Goal: Information Seeking & Learning: Learn about a topic

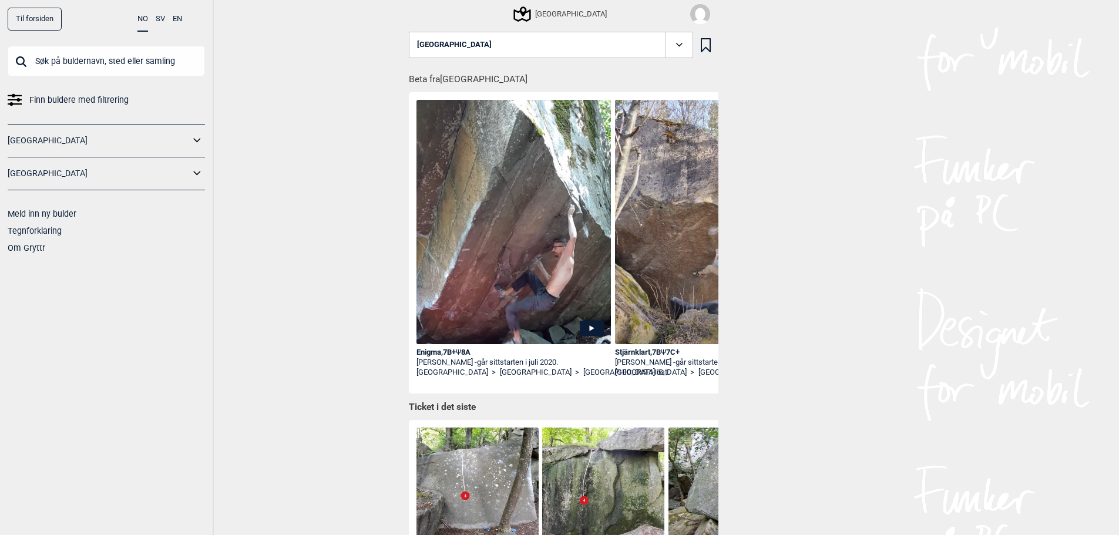
drag, startPoint x: 610, startPoint y: 207, endPoint x: 593, endPoint y: 204, distance: 17.9
drag, startPoint x: 593, startPoint y: 204, endPoint x: 555, endPoint y: 16, distance: 191.8
click at [533, 16] on icon at bounding box center [521, 13] width 22 height 22
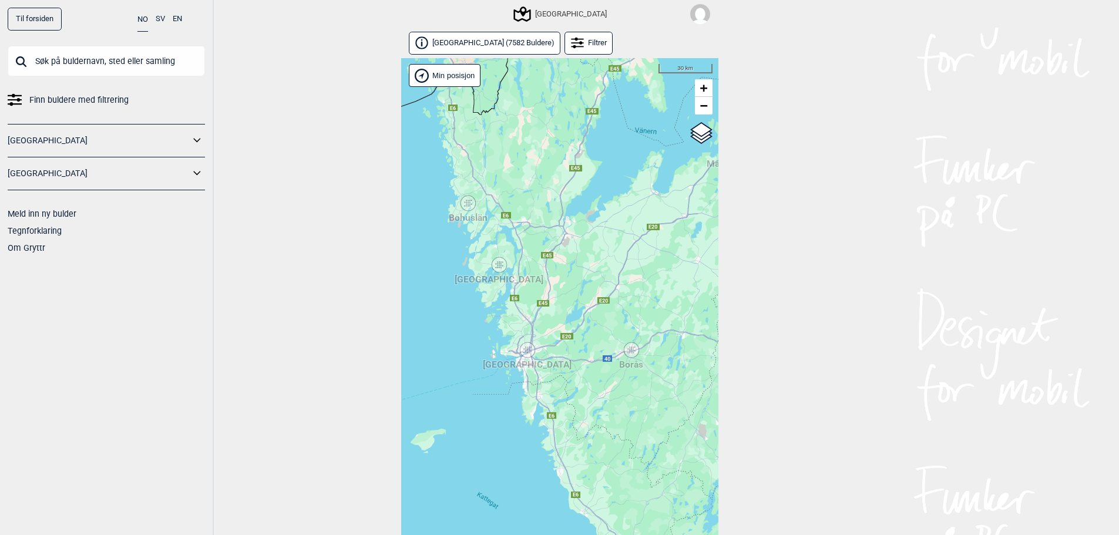
click at [526, 348] on div "[GEOGRAPHIC_DATA]" at bounding box center [527, 350] width 7 height 7
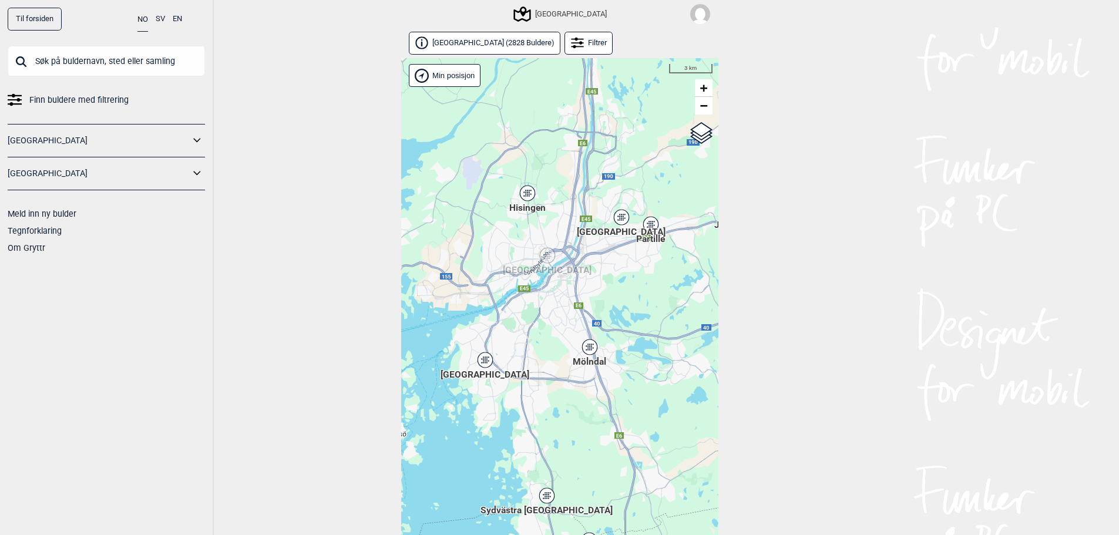
click at [626, 217] on icon at bounding box center [621, 217] width 15 height 15
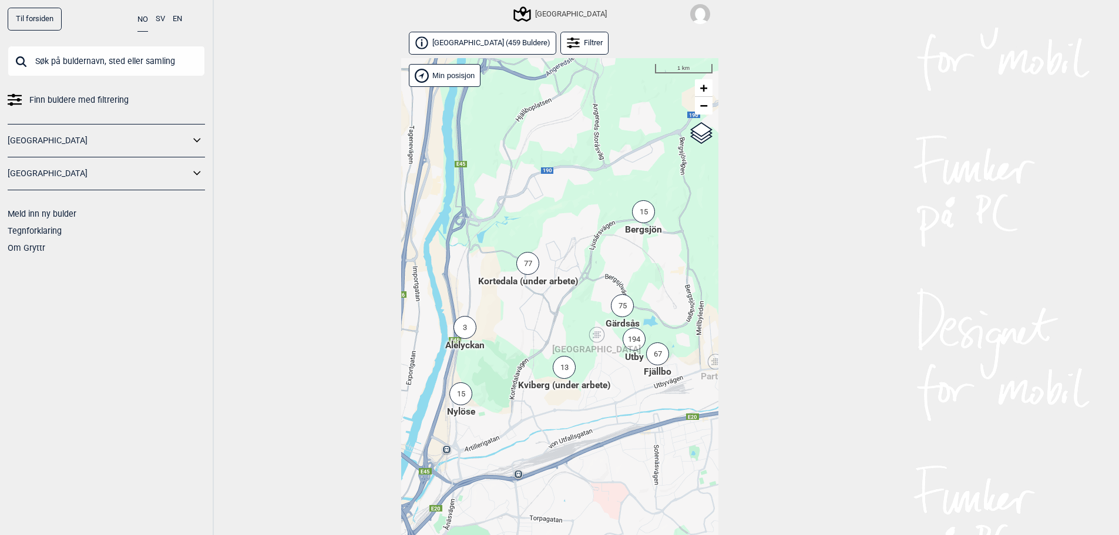
click at [535, 263] on div "77" at bounding box center [527, 263] width 23 height 23
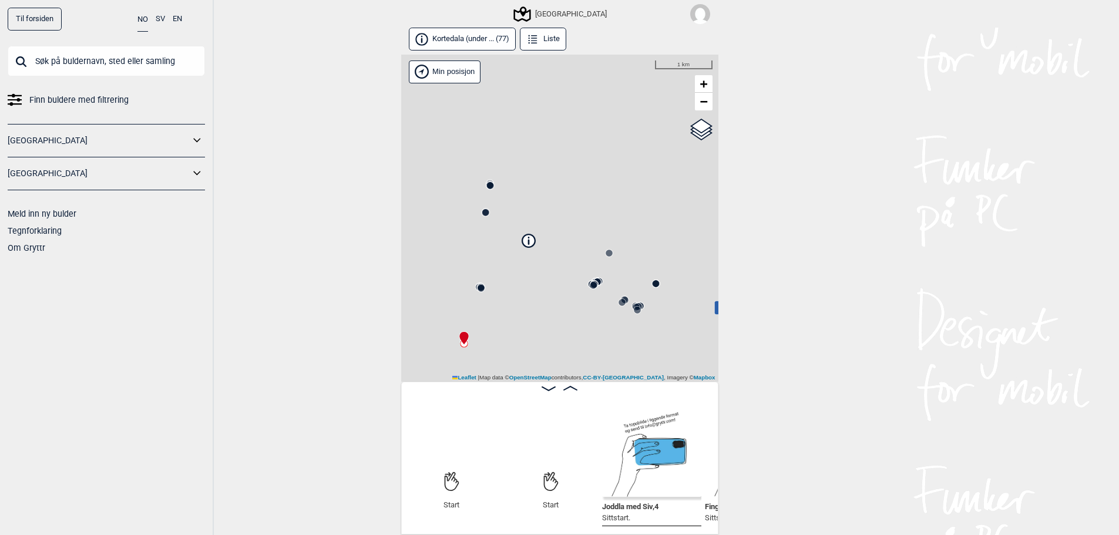
scroll to position [0, 92]
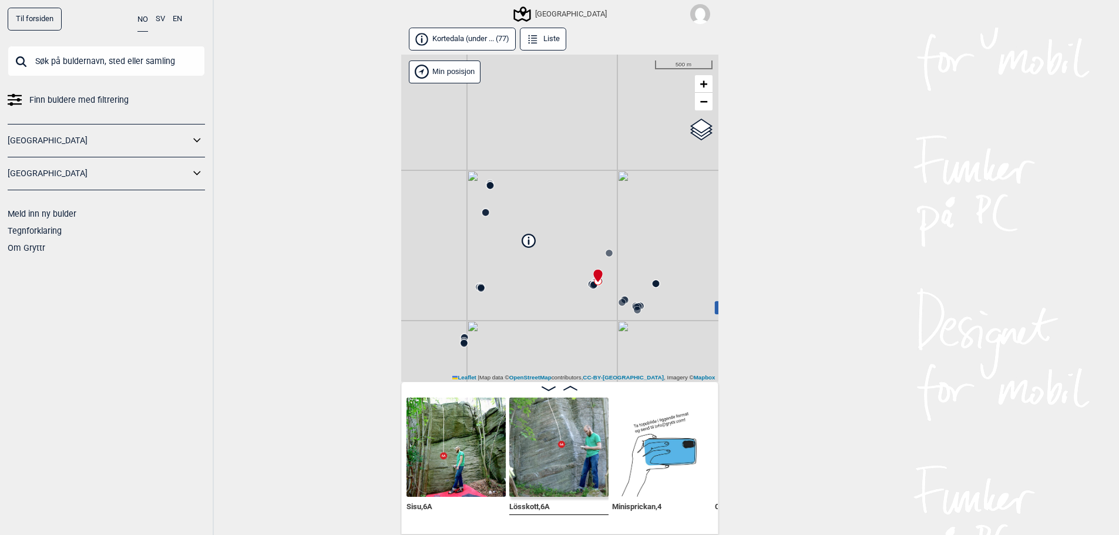
scroll to position [0, 5920]
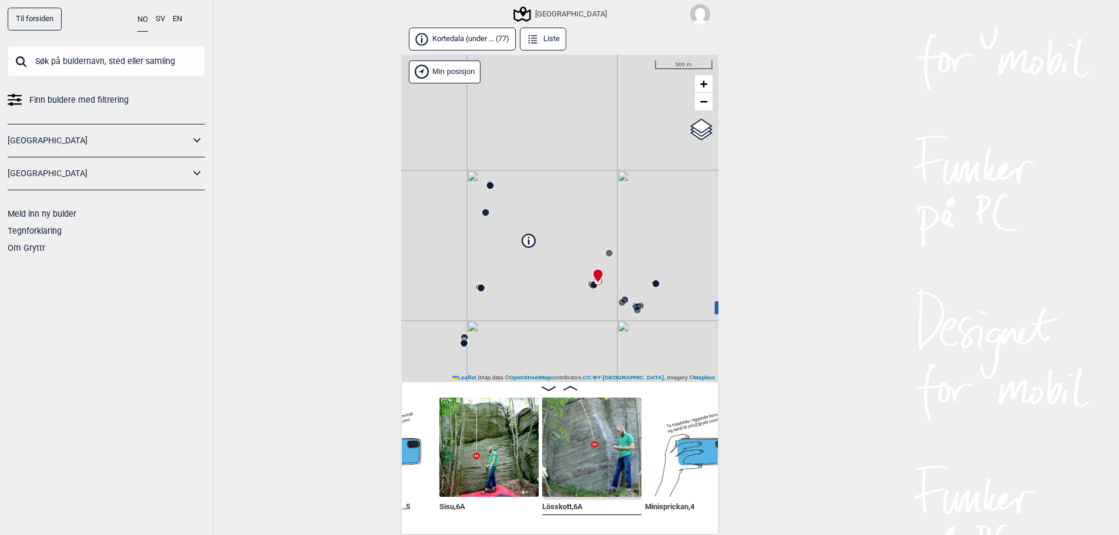
click at [473, 451] on img at bounding box center [488, 447] width 99 height 99
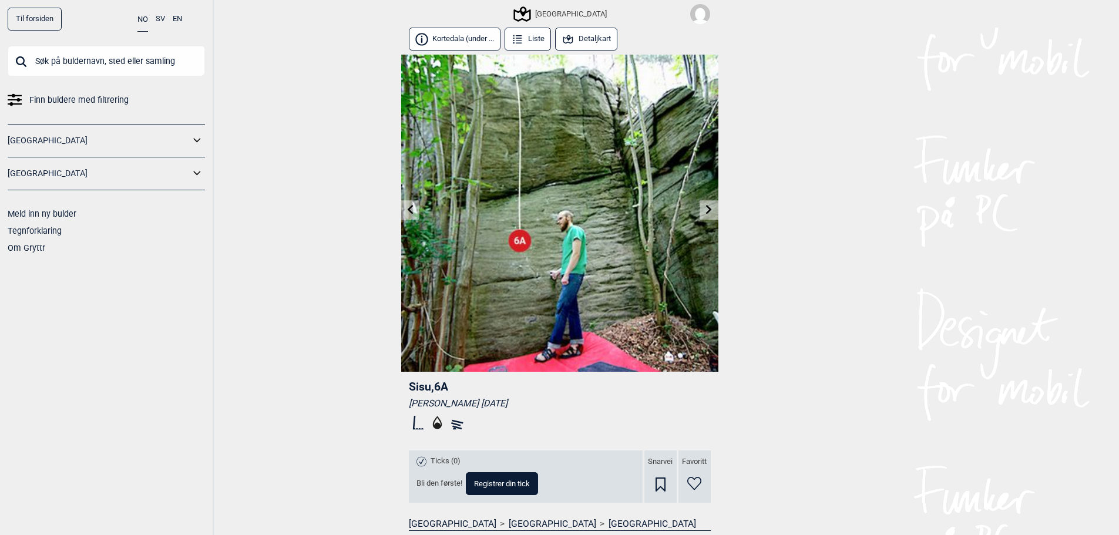
click at [710, 210] on icon at bounding box center [709, 209] width 6 height 9
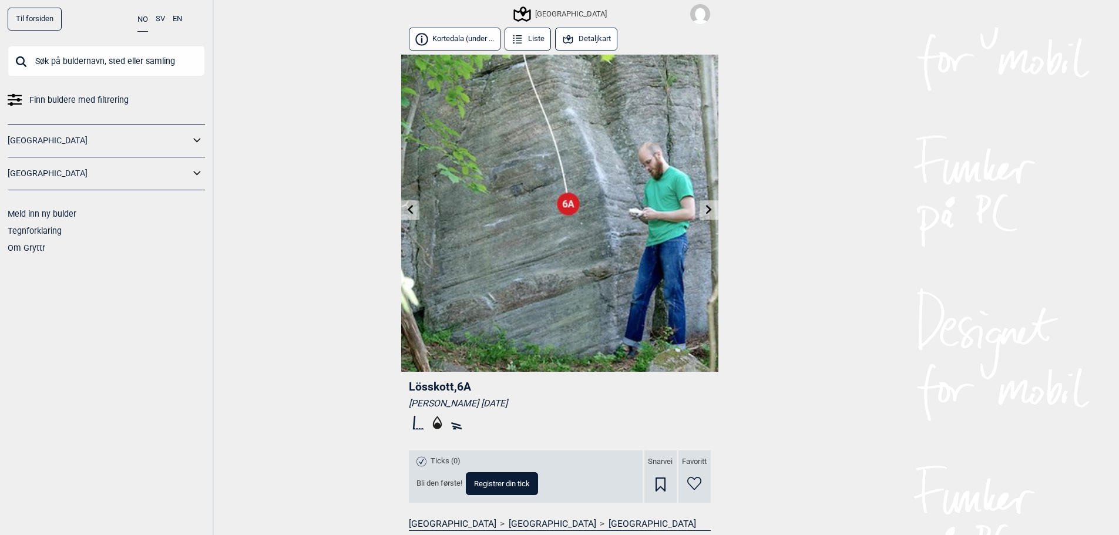
click at [710, 210] on icon at bounding box center [709, 209] width 6 height 9
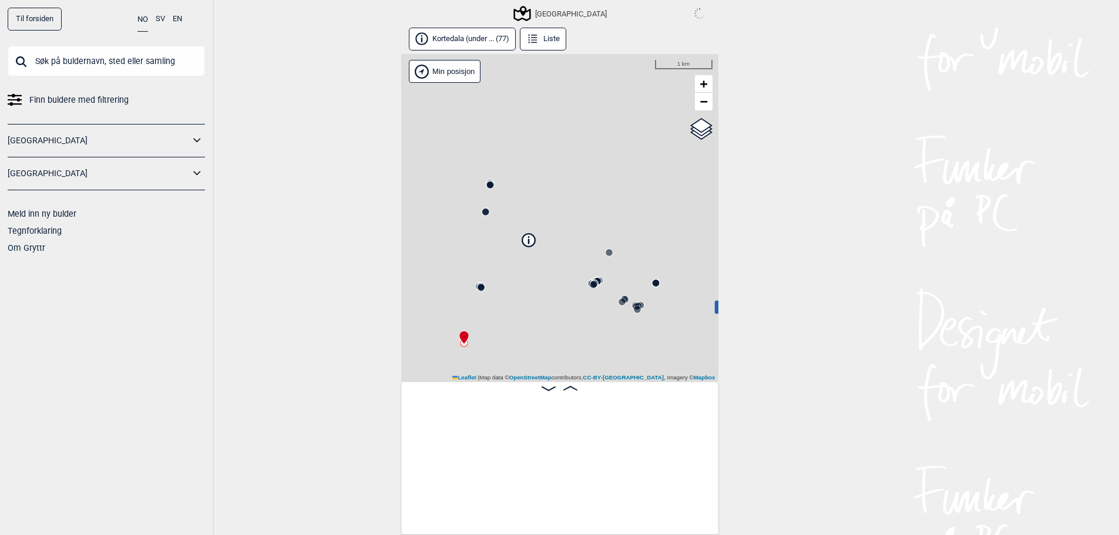
scroll to position [0, 92]
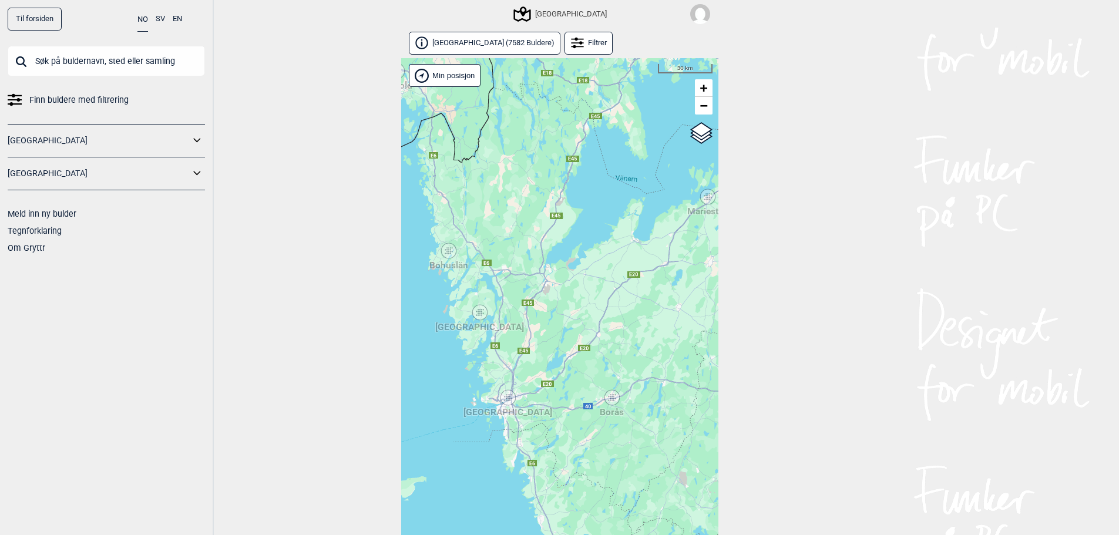
click at [505, 391] on icon at bounding box center [508, 397] width 15 height 15
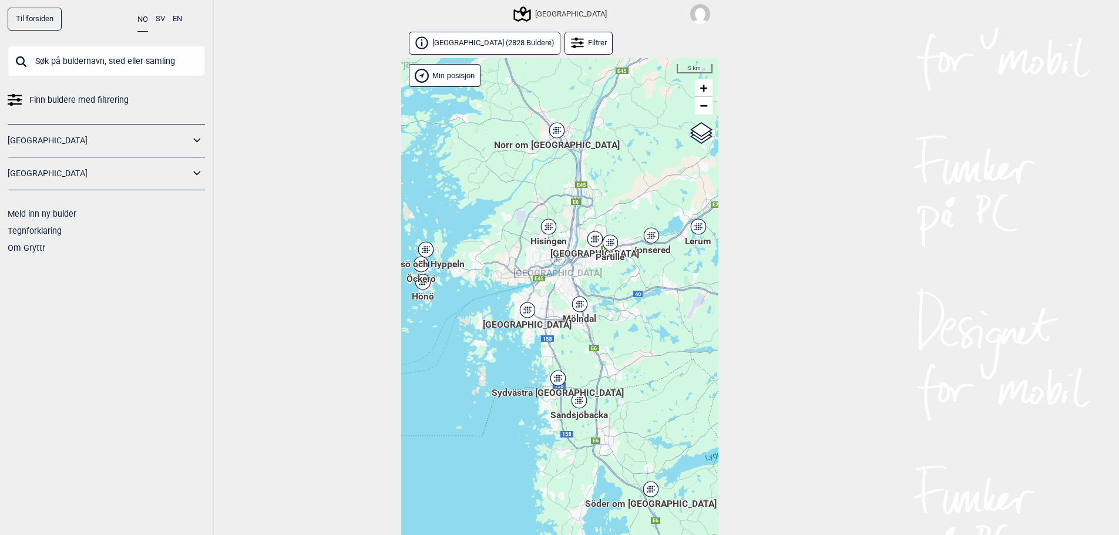
click at [485, 39] on span "[GEOGRAPHIC_DATA] ( 2828 Buldere )" at bounding box center [493, 43] width 122 height 10
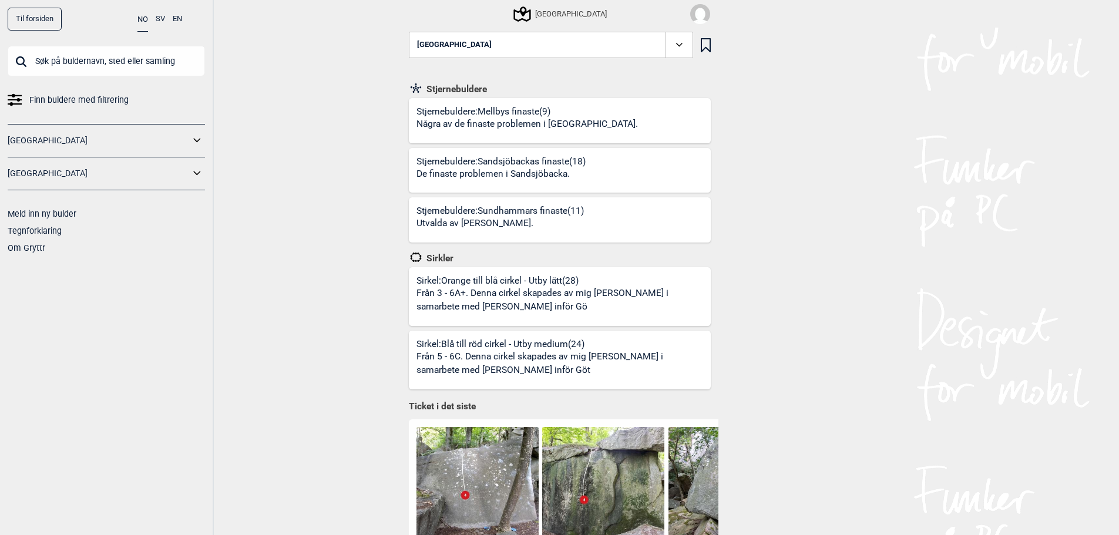
click at [504, 43] on button "[GEOGRAPHIC_DATA]" at bounding box center [551, 45] width 284 height 27
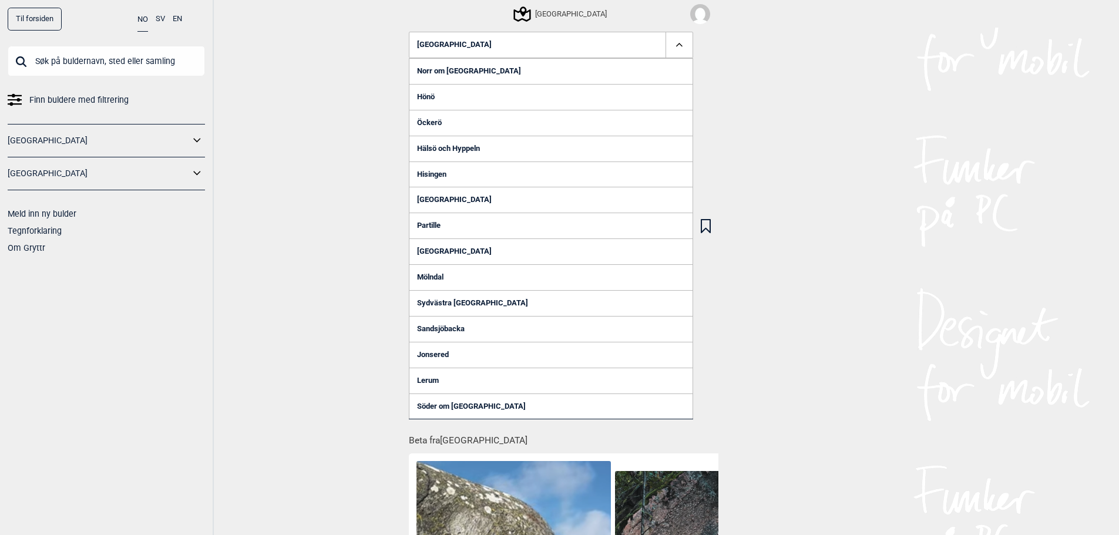
click at [945, 169] on div "Til forsiden NO SV EN Finn buldere med filtrering [GEOGRAPHIC_DATA] [GEOGRAPHIC…" at bounding box center [559, 267] width 1119 height 535
click at [571, 43] on button "[GEOGRAPHIC_DATA]" at bounding box center [551, 45] width 284 height 27
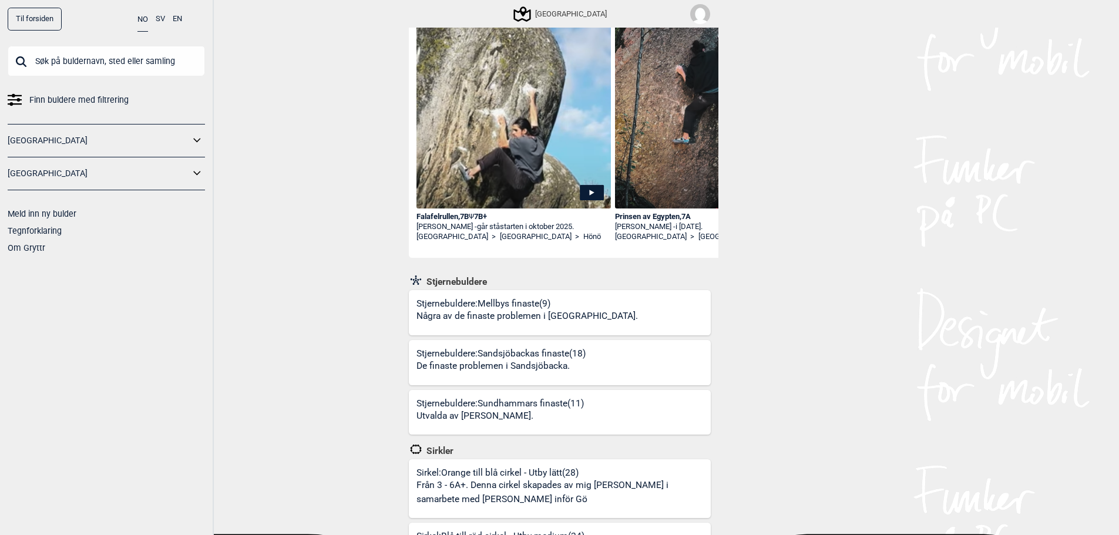
scroll to position [157, 0]
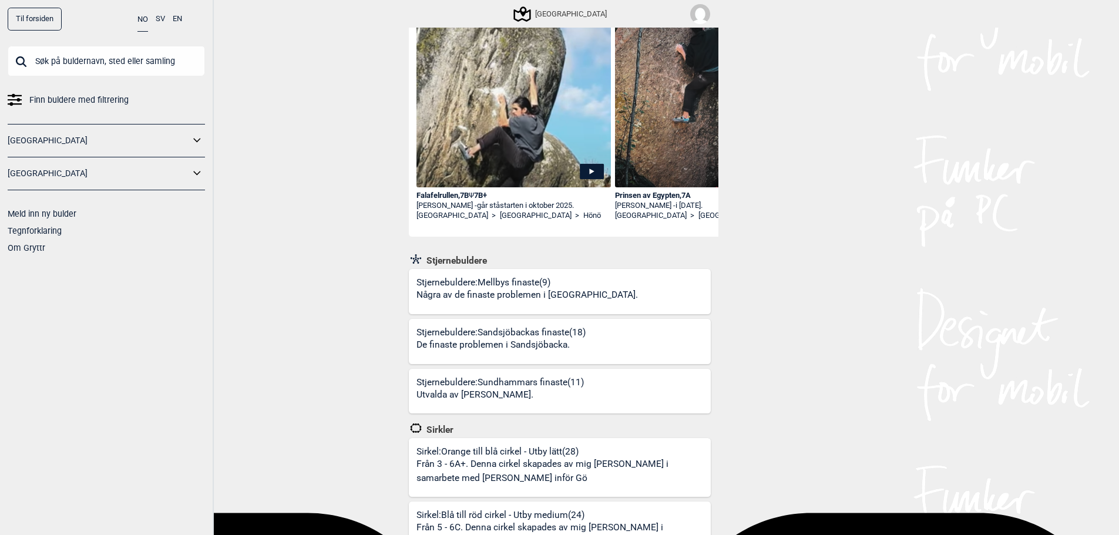
click at [502, 339] on p "De finaste problemen i Sandsjöbacka." at bounding box center [500, 345] width 166 height 14
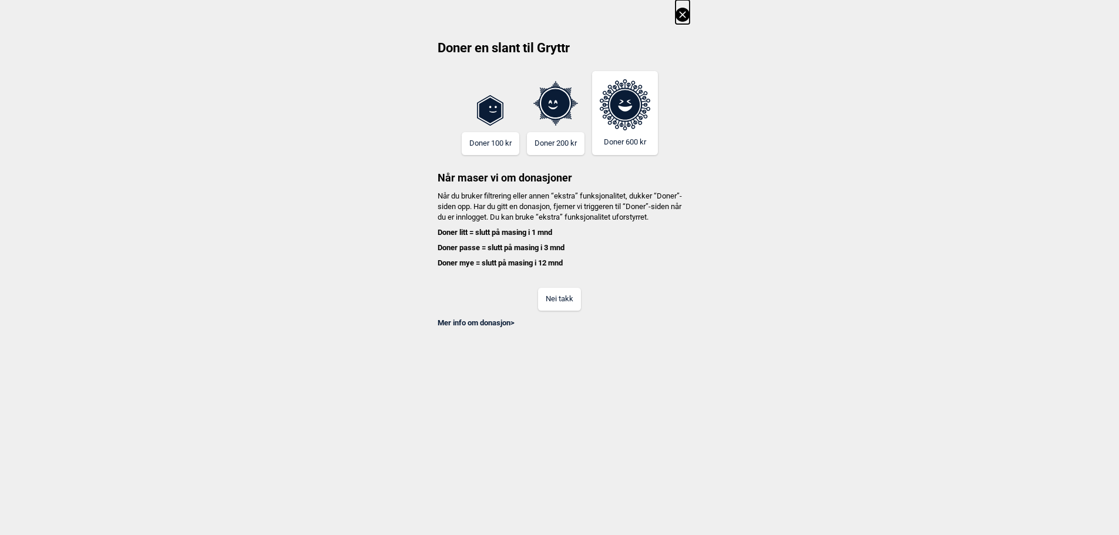
click at [546, 303] on button "Nei takk" at bounding box center [559, 299] width 43 height 23
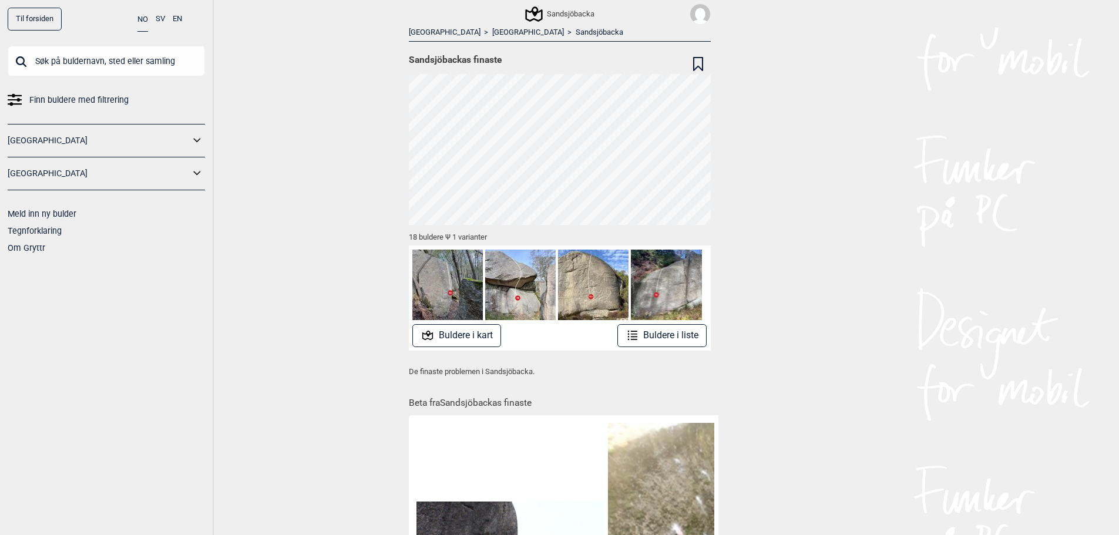
click at [492, 32] on link "[GEOGRAPHIC_DATA]" at bounding box center [528, 33] width 72 height 10
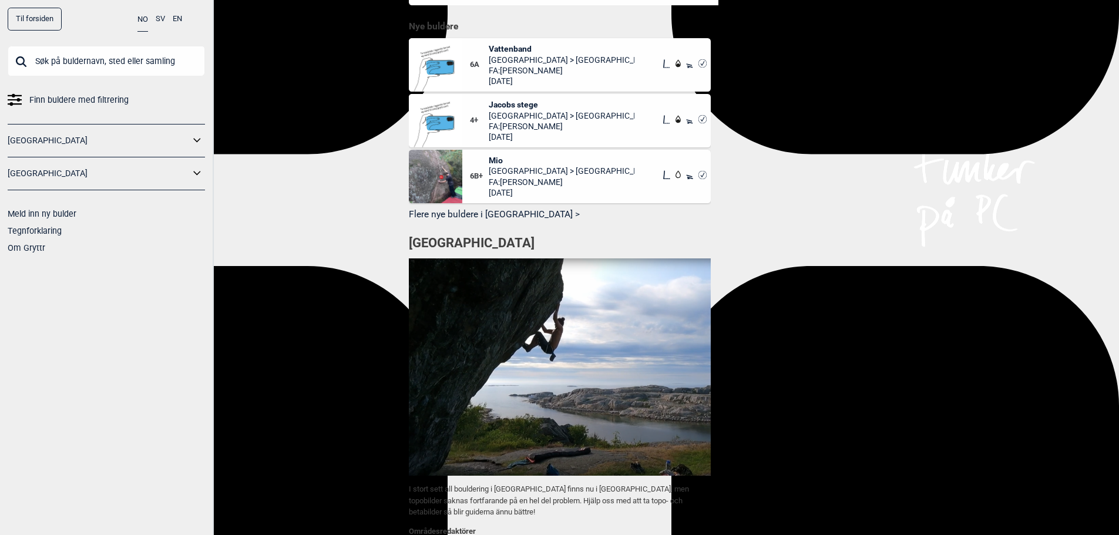
scroll to position [994, 0]
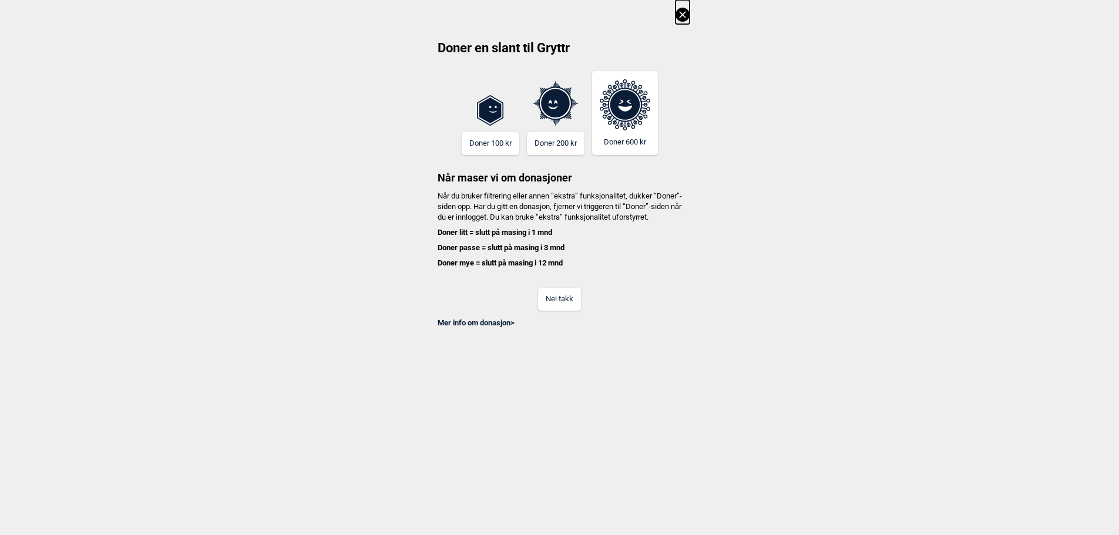
click at [555, 303] on button "Nei takk" at bounding box center [559, 299] width 43 height 23
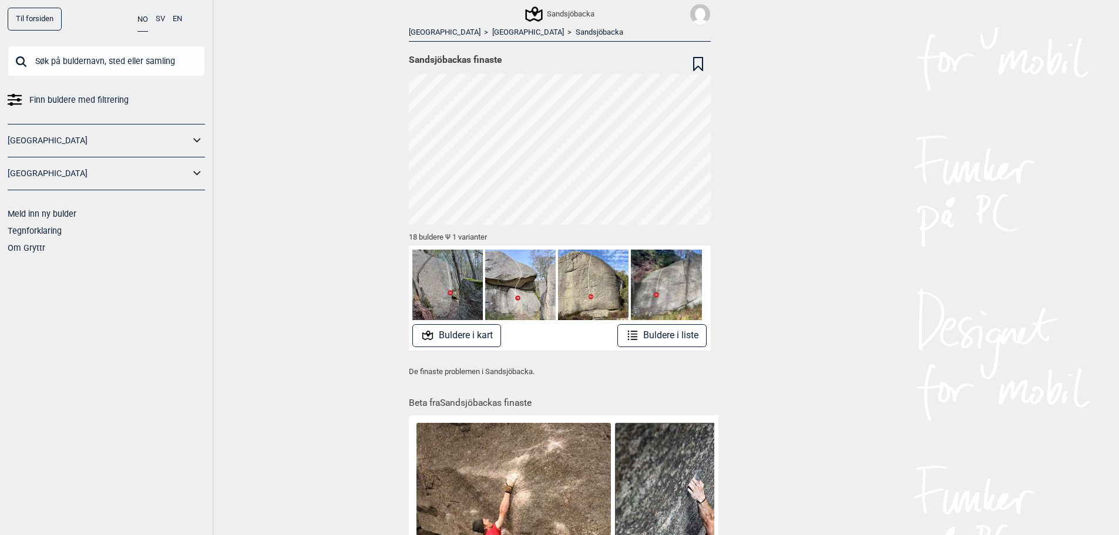
click at [190, 171] on icon at bounding box center [197, 173] width 15 height 17
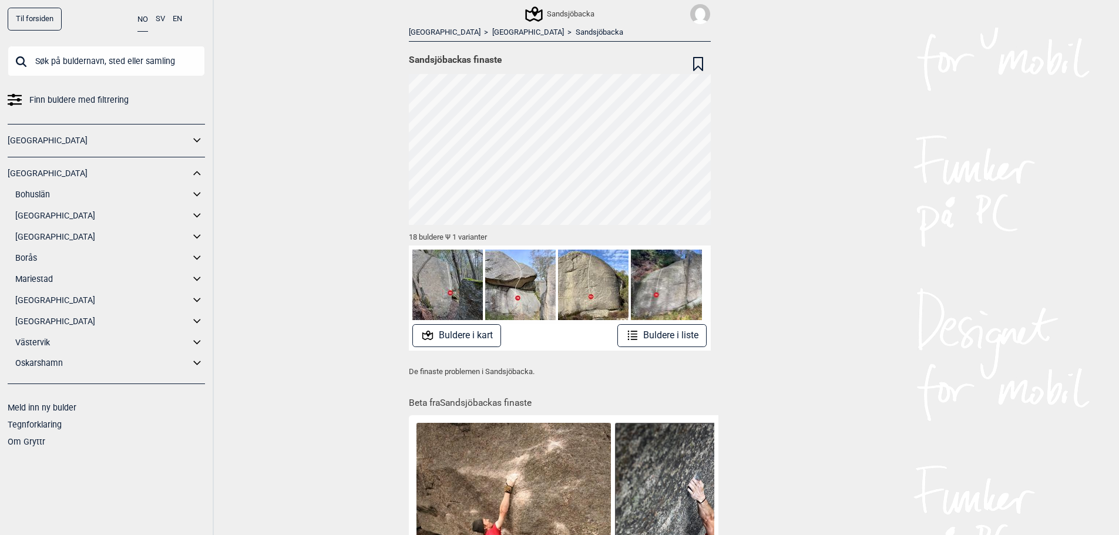
click at [55, 106] on span "Finn buldere med filtrering" at bounding box center [78, 100] width 99 height 17
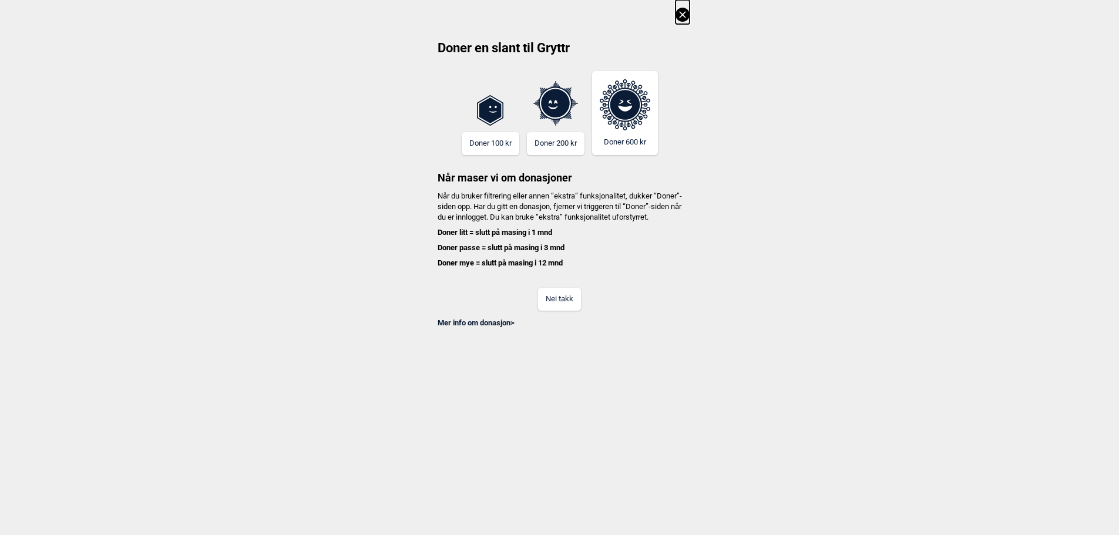
drag, startPoint x: 567, startPoint y: 315, endPoint x: 530, endPoint y: 246, distance: 78.1
click at [566, 311] on button "Nei takk" at bounding box center [559, 299] width 43 height 23
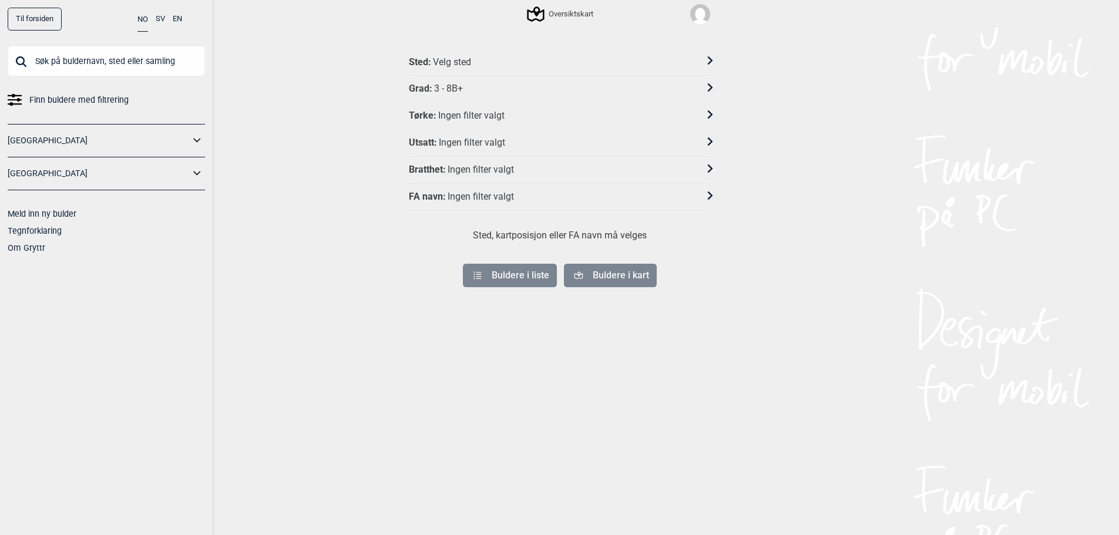
click at [464, 62] on div "Velg sted" at bounding box center [452, 62] width 38 height 12
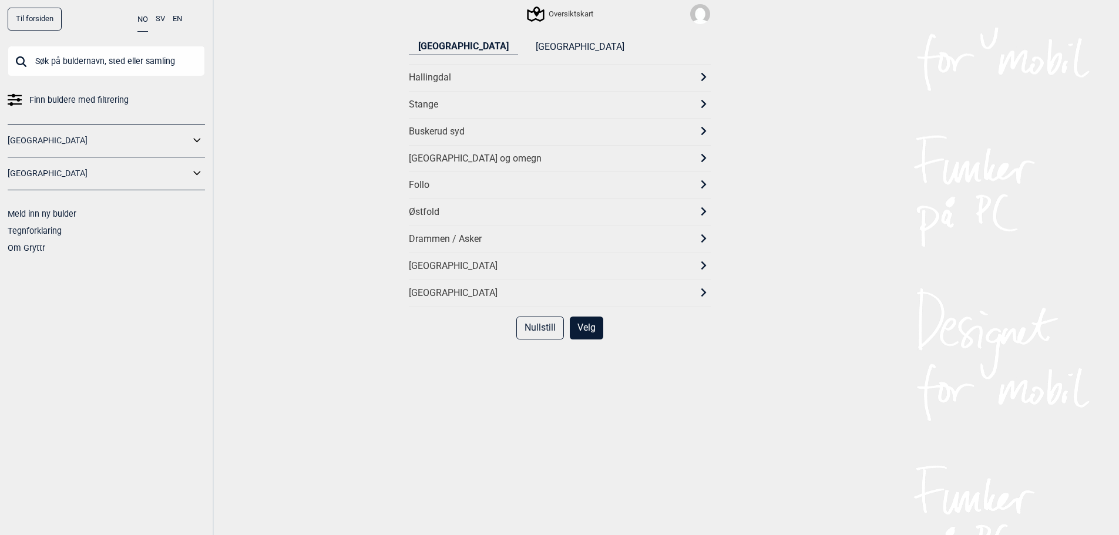
click at [488, 35] on div "[GEOGRAPHIC_DATA] [GEOGRAPHIC_DATA] Hallingdal [GEOGRAPHIC_DATA] [GEOGRAPHIC_DA…" at bounding box center [559, 285] width 317 height 506
click at [526, 41] on button "[GEOGRAPHIC_DATA]" at bounding box center [580, 47] width 108 height 16
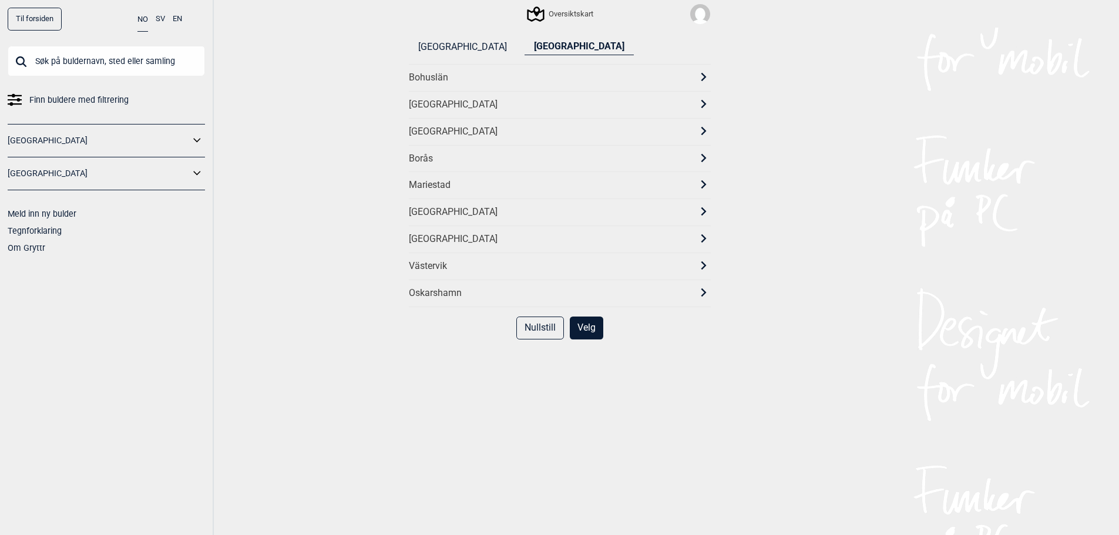
click at [445, 133] on div "[GEOGRAPHIC_DATA]" at bounding box center [549, 132] width 281 height 12
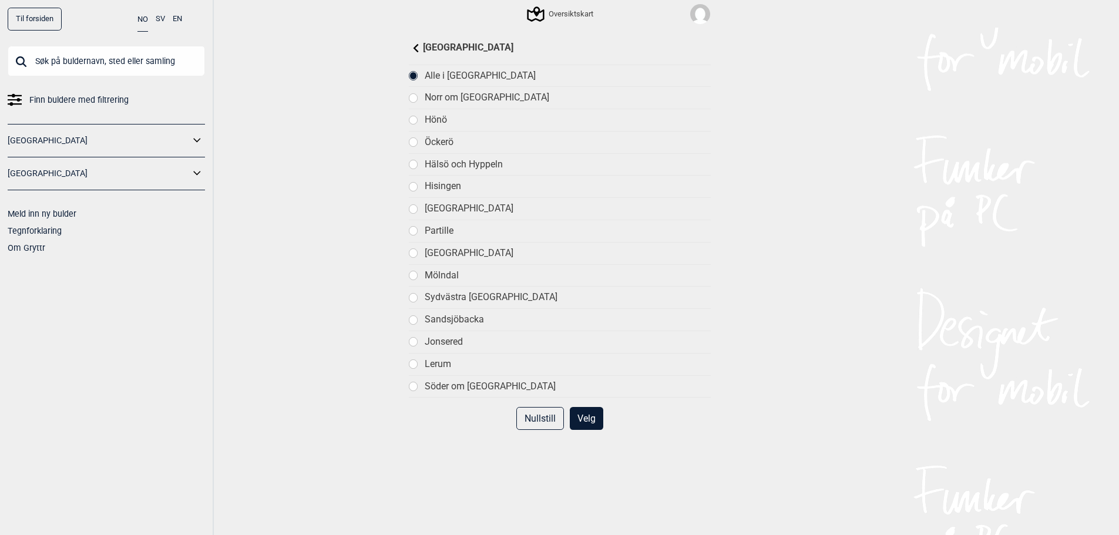
click at [579, 421] on button "Velg" at bounding box center [586, 418] width 33 height 23
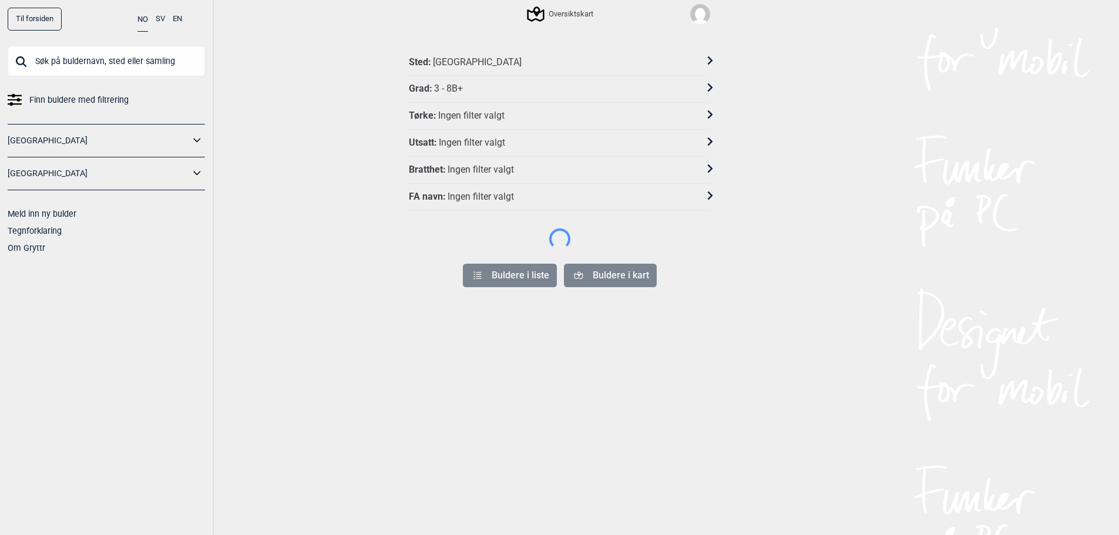
click at [456, 88] on div "3 - 8B+" at bounding box center [448, 89] width 29 height 12
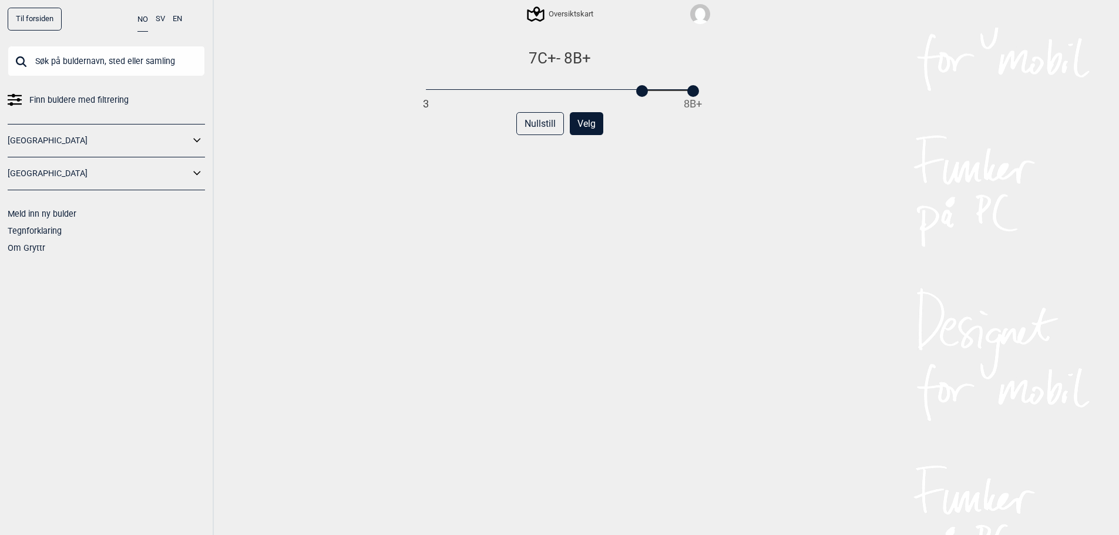
drag, startPoint x: 425, startPoint y: 90, endPoint x: 636, endPoint y: 92, distance: 211.5
click at [636, 92] on div at bounding box center [642, 91] width 12 height 12
click at [591, 116] on button "Velg" at bounding box center [586, 123] width 33 height 23
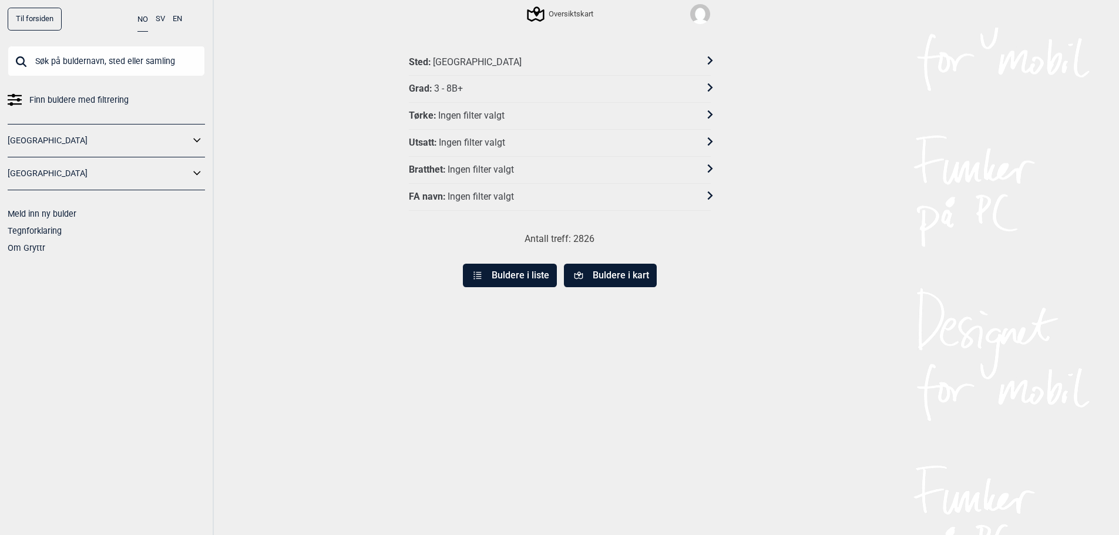
click at [454, 91] on div "3 - 8B+" at bounding box center [448, 89] width 29 height 12
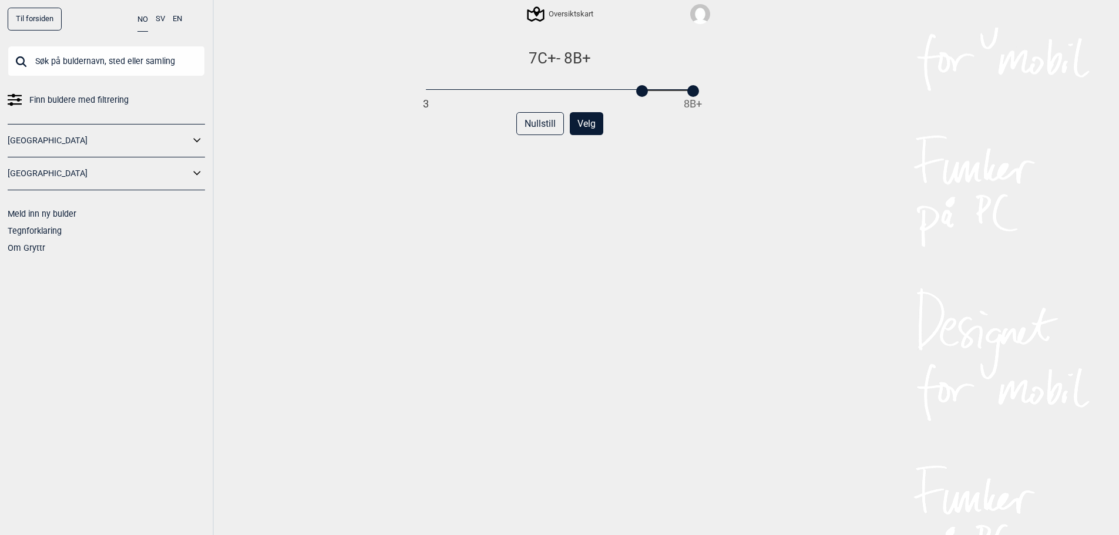
drag, startPoint x: 421, startPoint y: 94, endPoint x: 630, endPoint y: 93, distance: 209.7
click at [630, 93] on div "3 8B+" at bounding box center [559, 90] width 267 height 8
click at [588, 117] on button "Velg" at bounding box center [586, 123] width 33 height 23
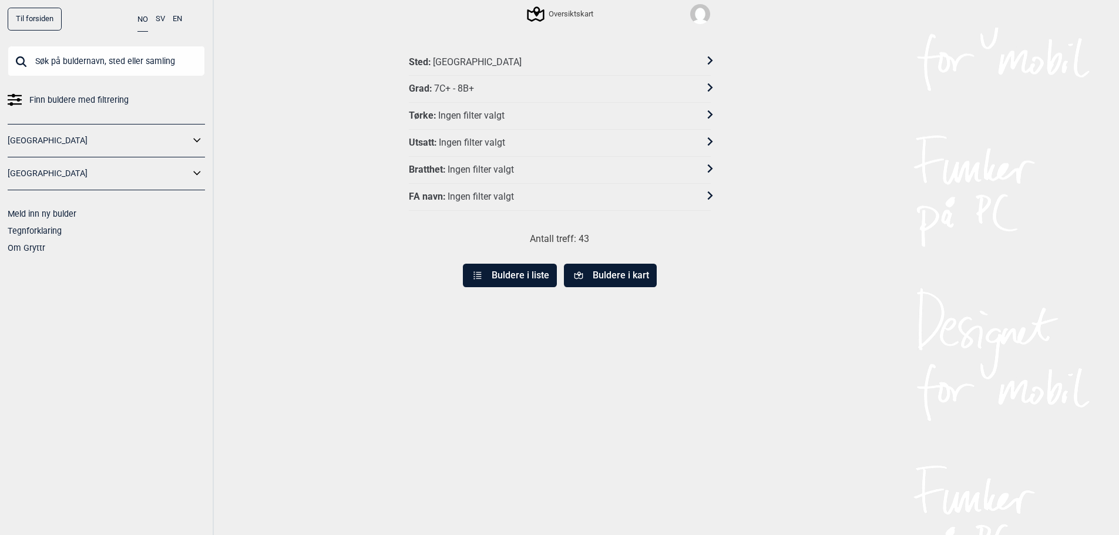
click at [590, 271] on button "Buldere i kart" at bounding box center [610, 275] width 93 height 23
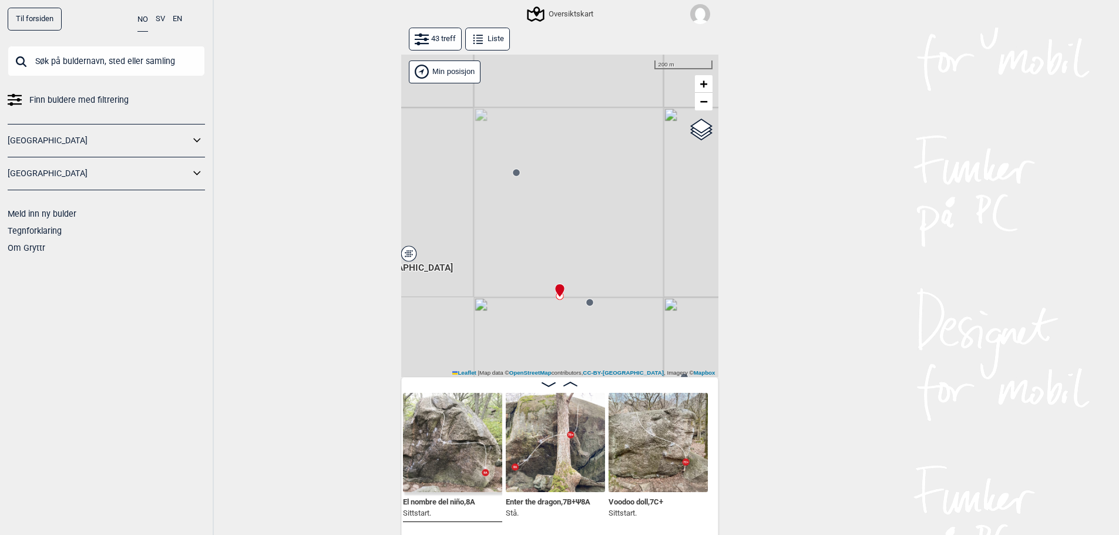
scroll to position [0, 620]
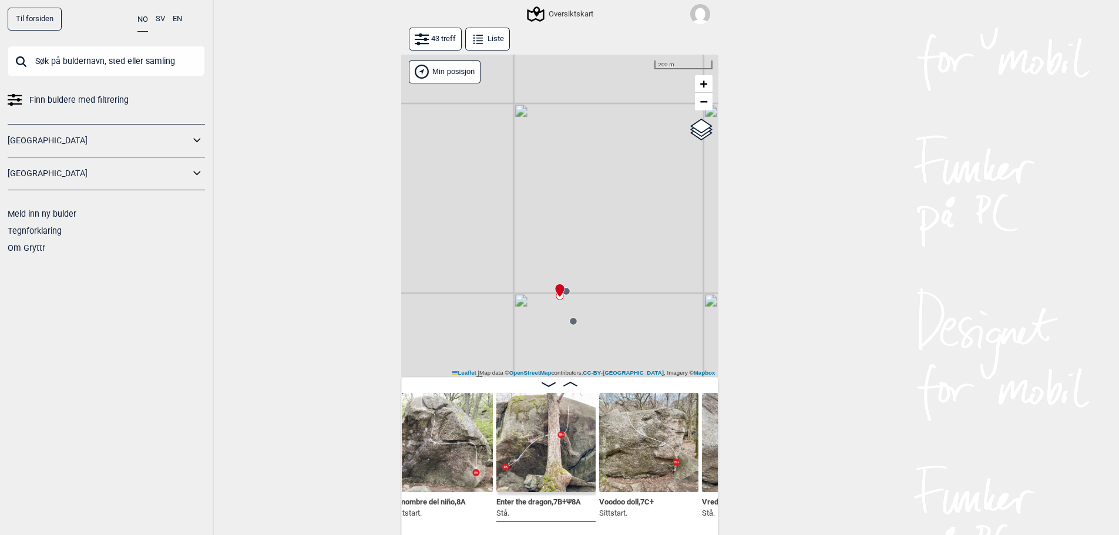
click at [550, 455] on img at bounding box center [545, 442] width 99 height 99
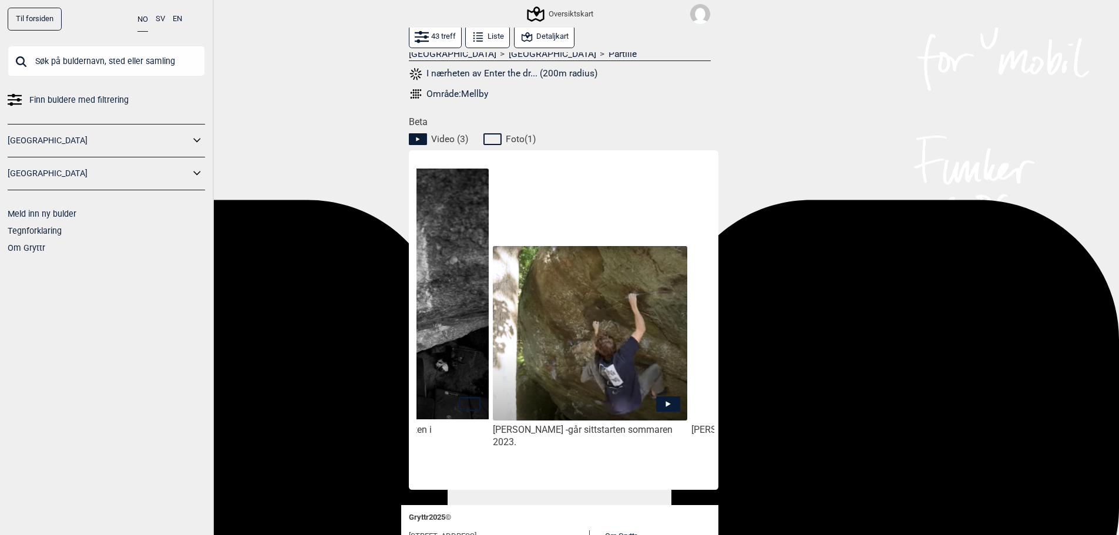
scroll to position [0, 360]
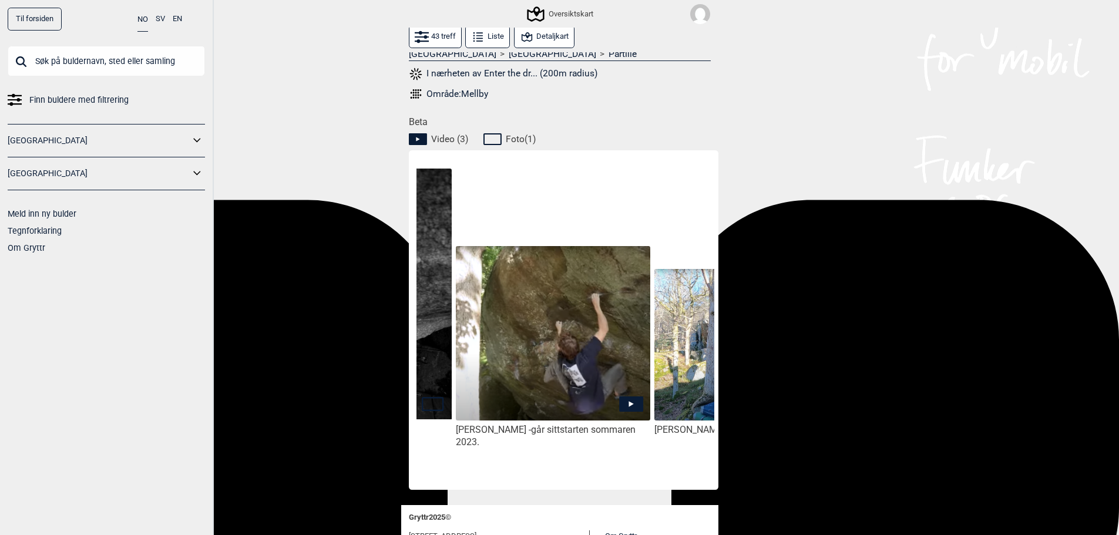
click at [529, 372] on img at bounding box center [553, 334] width 194 height 176
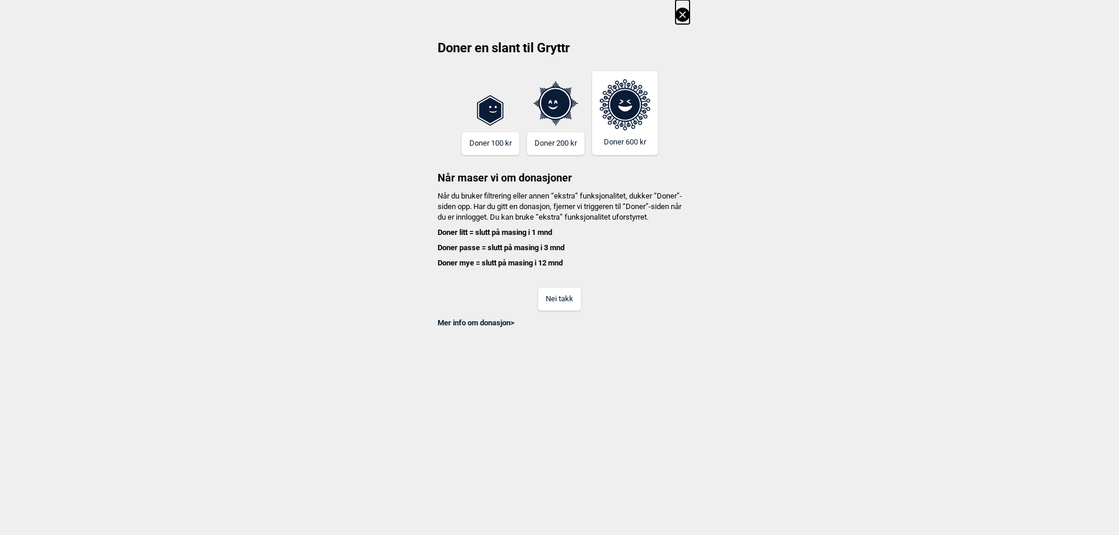
click at [562, 311] on button "Nei takk" at bounding box center [559, 299] width 43 height 23
